Goal: Find contact information: Find contact information

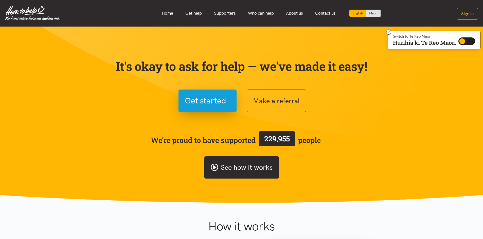
click at [249, 165] on link "See how it works" at bounding box center [241, 168] width 74 height 23
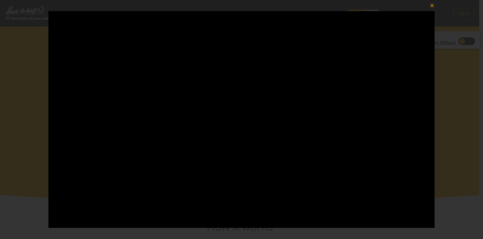
click at [430, 5] on icon "button" at bounding box center [431, 5] width 7 height 7
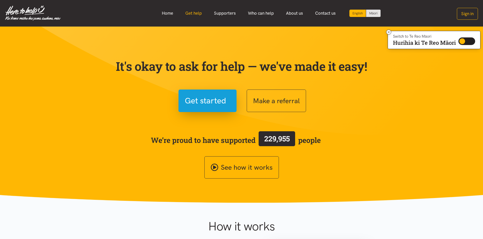
click at [198, 12] on link "Get help" at bounding box center [193, 13] width 29 height 11
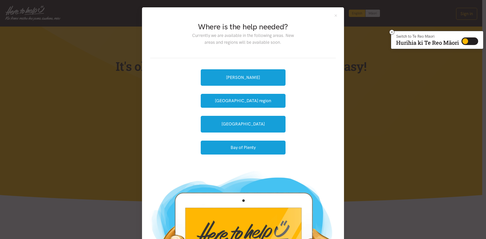
click at [402, 68] on div "Where is the help needed? Currently we are available in the following areas. Ne…" at bounding box center [243, 119] width 486 height 239
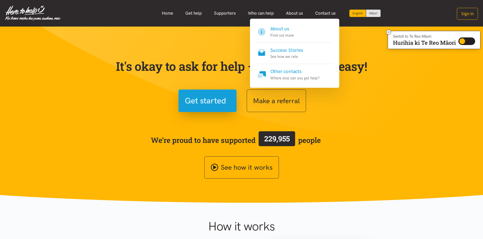
click at [292, 72] on h4 "Other contacts" at bounding box center [294, 71] width 49 height 7
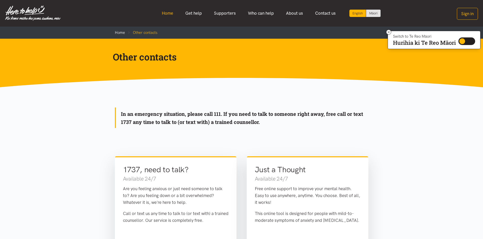
click at [171, 13] on link "Home" at bounding box center [168, 13] width 24 height 11
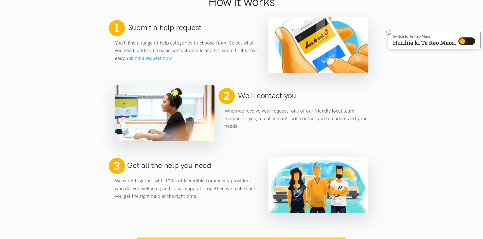
scroll to position [228, 0]
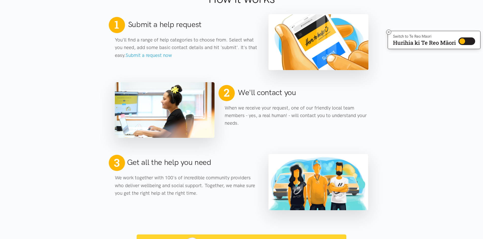
drag, startPoint x: 189, startPoint y: 178, endPoint x: 87, endPoint y: 137, distance: 111.0
click at [86, 136] on section "2 We'll contact you When we receive your request, one of our friendly local tea…" at bounding box center [241, 104] width 483 height 68
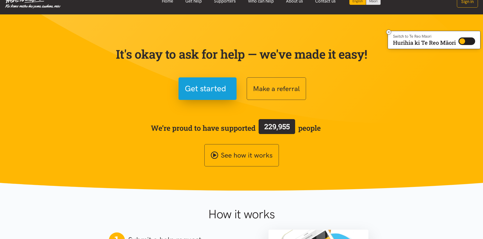
scroll to position [0, 0]
